Goal: Transaction & Acquisition: Purchase product/service

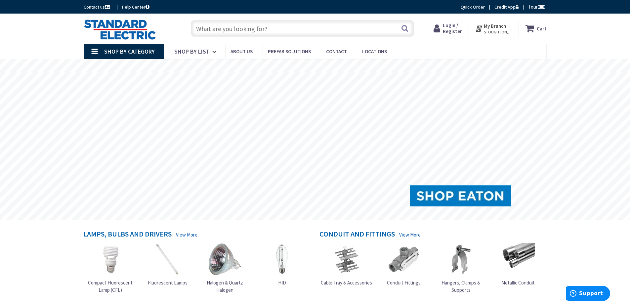
click at [453, 30] on span "Login / Register" at bounding box center [452, 28] width 19 height 12
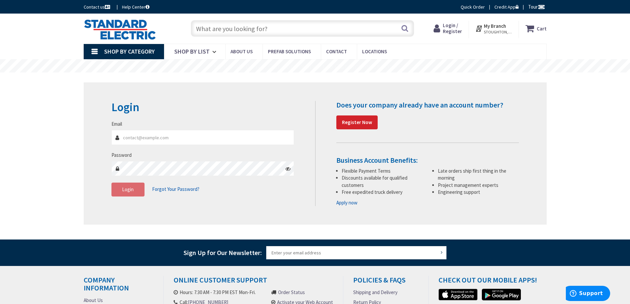
type input "[PERSON_NAME][EMAIL_ADDRESS][DOMAIN_NAME]"
click at [167, 140] on input "[PERSON_NAME][EMAIL_ADDRESS][DOMAIN_NAME]" at bounding box center [202, 137] width 183 height 15
click at [126, 186] on span "Login" at bounding box center [128, 189] width 12 height 6
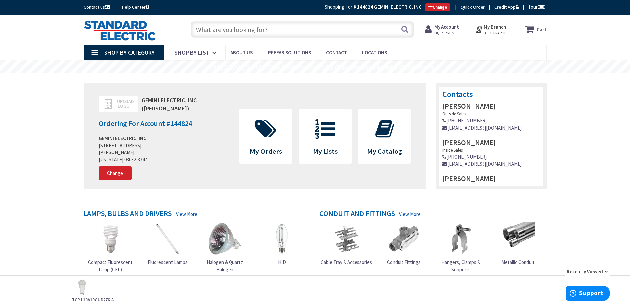
click at [242, 25] on input "text" at bounding box center [302, 29] width 223 height 17
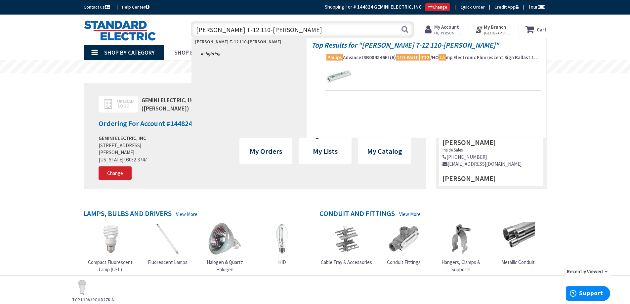
type input "Phillips T-12 110-watt lamp"
